Goal: Transaction & Acquisition: Purchase product/service

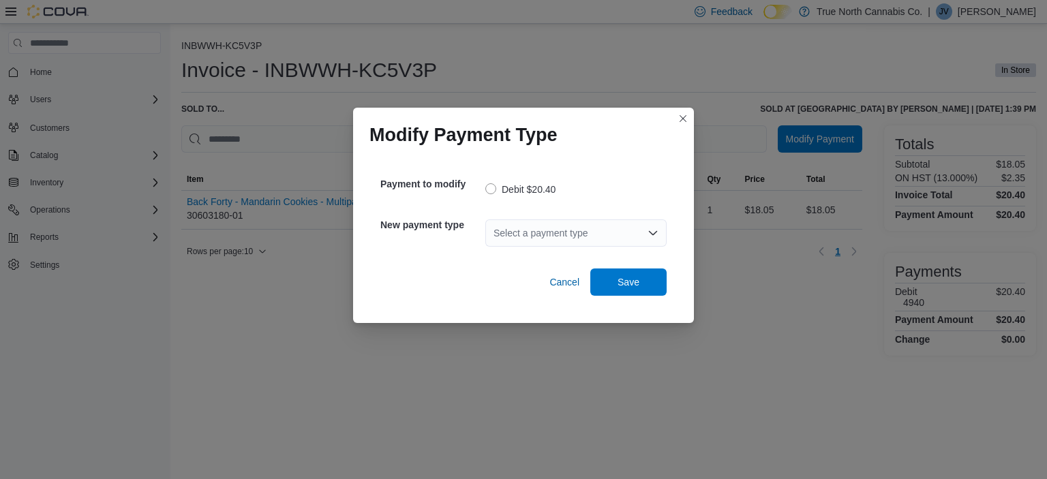
click at [516, 233] on div "Select a payment type" at bounding box center [575, 233] width 181 height 27
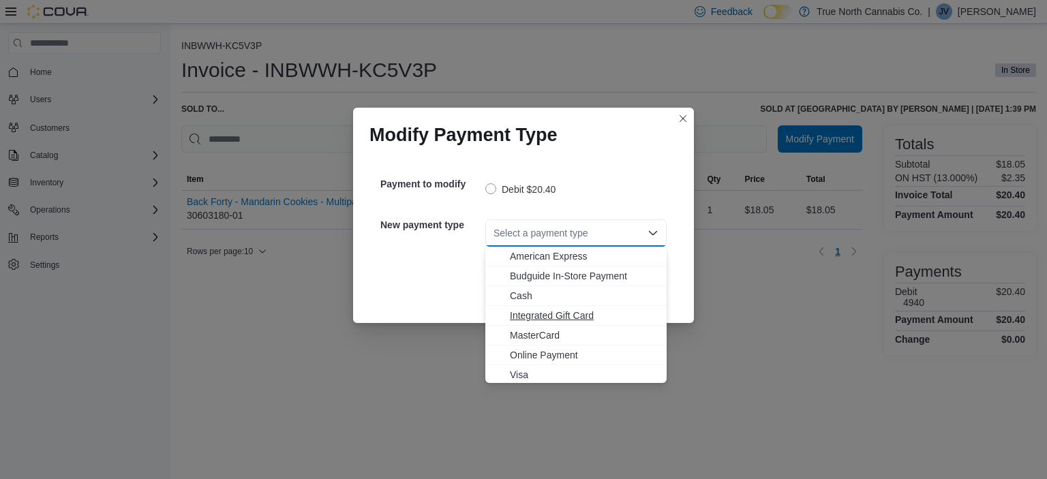
scroll to position [2, 0]
click at [546, 377] on span "Visa" at bounding box center [584, 373] width 149 height 14
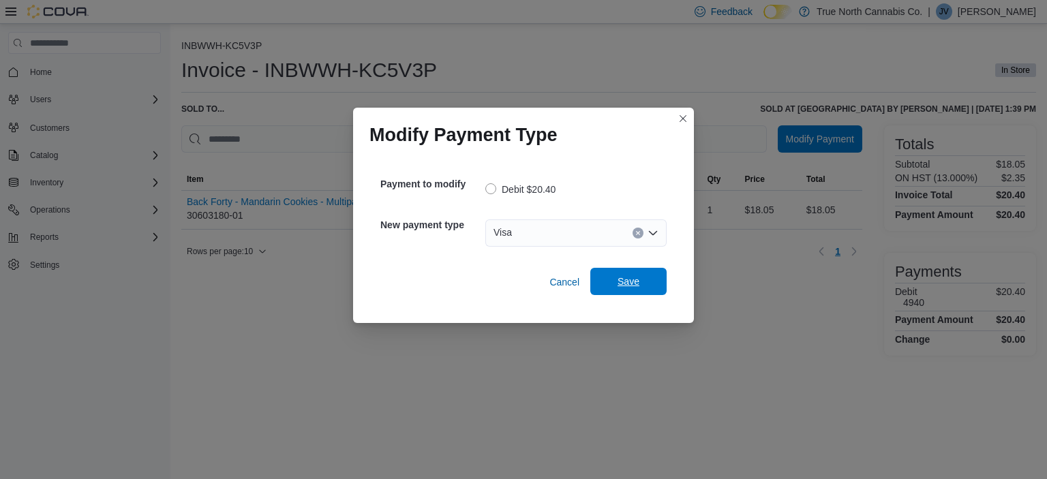
click at [629, 284] on span "Save" at bounding box center [629, 282] width 22 height 14
